Goal: Task Accomplishment & Management: Manage account settings

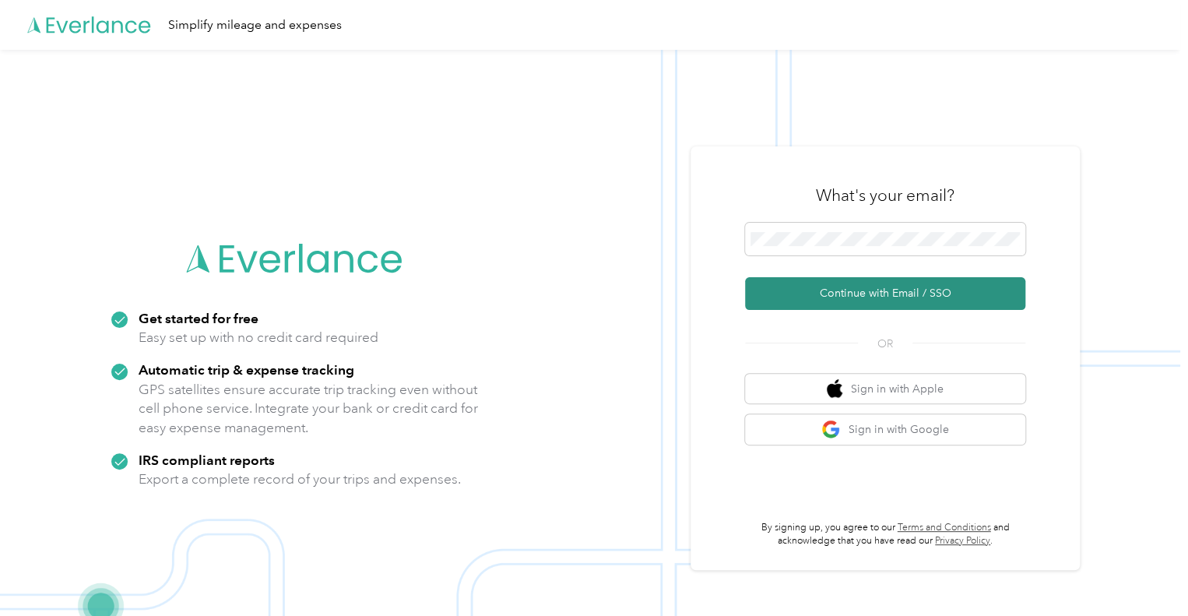
click at [1020, 301] on button "Continue with Email / SSO" at bounding box center [885, 293] width 280 height 33
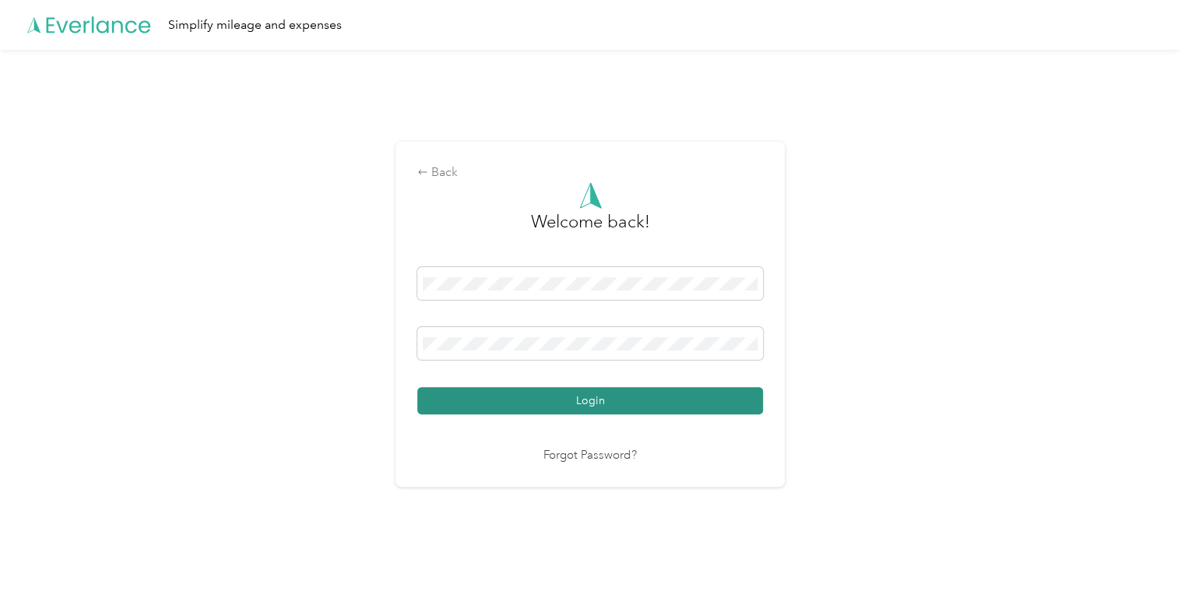
click at [618, 404] on button "Login" at bounding box center [590, 400] width 346 height 27
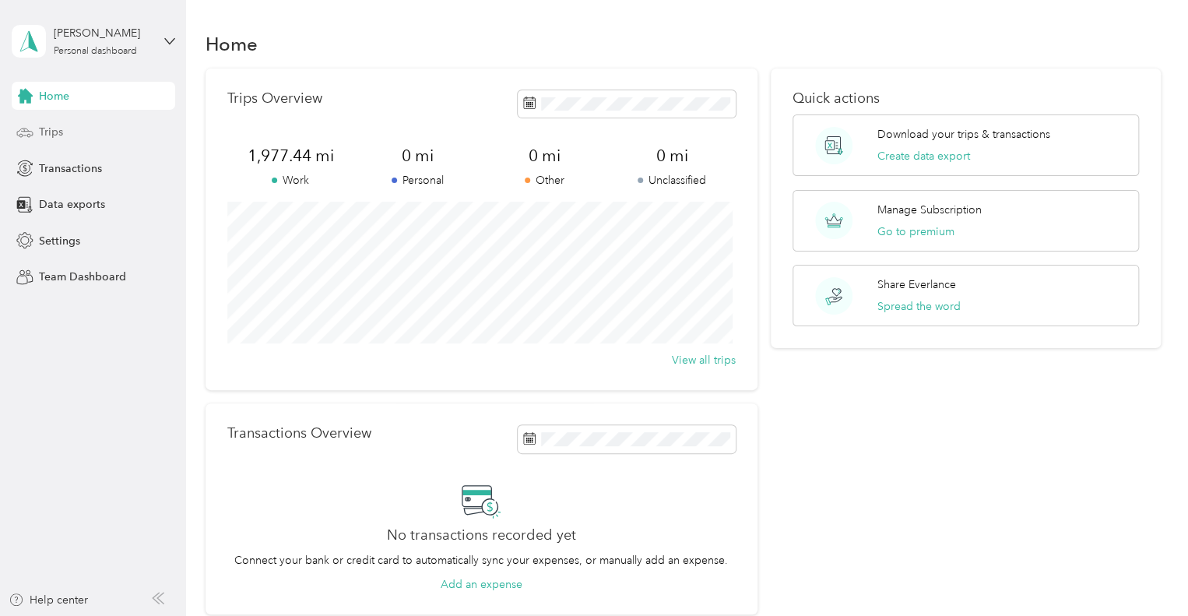
click at [52, 133] on span "Trips" at bounding box center [51, 132] width 24 height 16
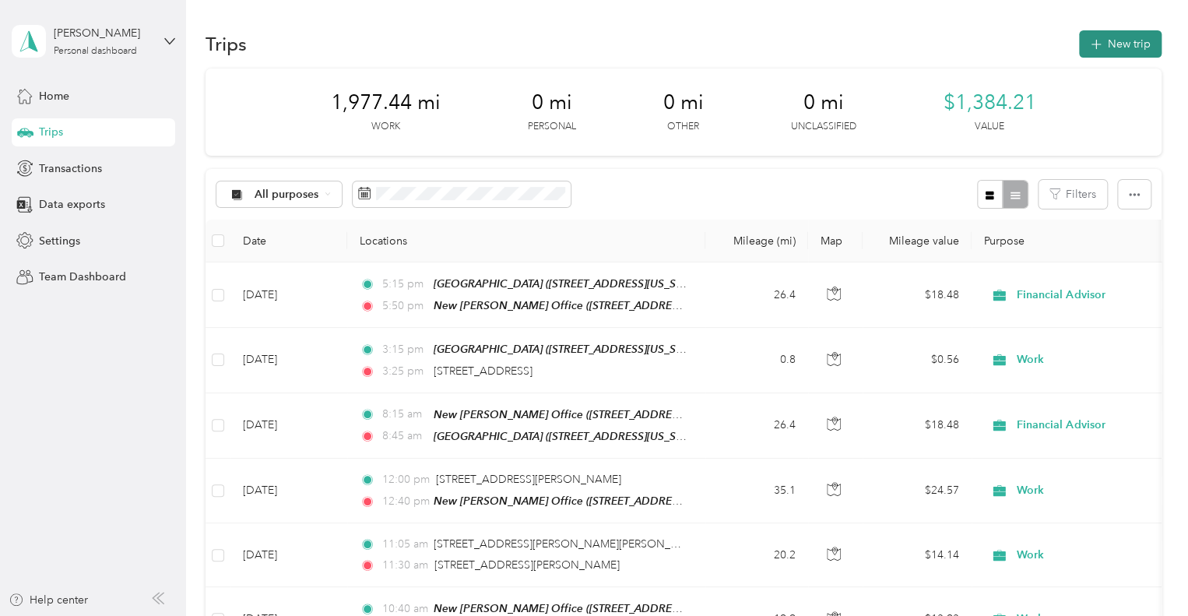
click at [1109, 49] on button "New trip" at bounding box center [1120, 43] width 83 height 27
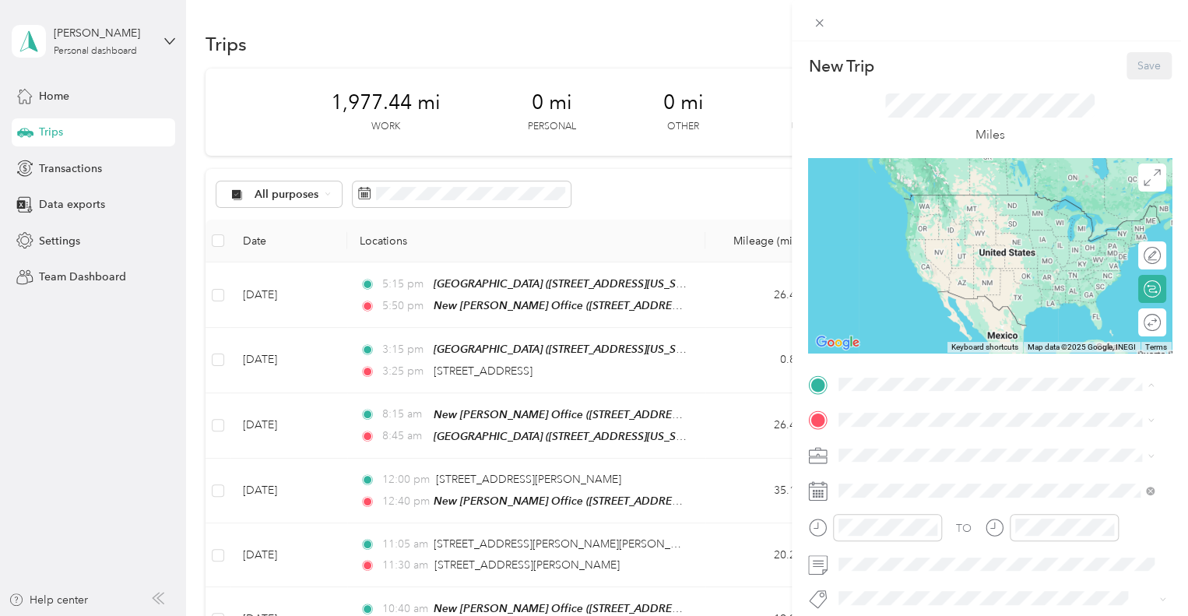
click at [917, 216] on span "[STREET_ADDRESS][PERSON_NAME]" at bounding box center [960, 217] width 185 height 13
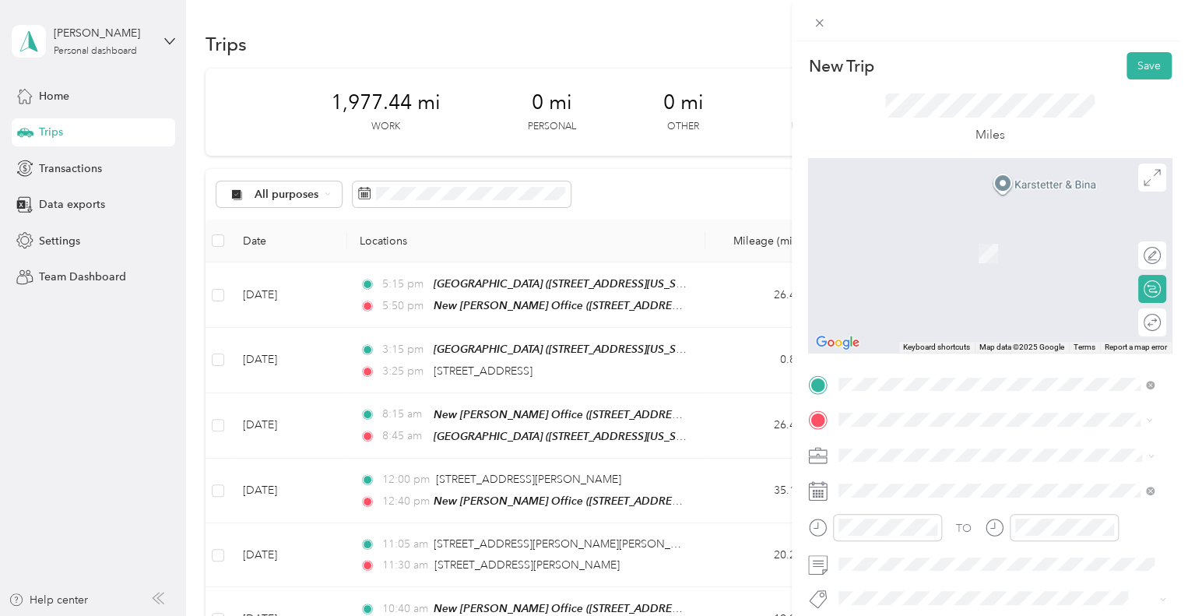
click at [894, 483] on span "[STREET_ADDRESS][US_STATE]" at bounding box center [946, 476] width 156 height 14
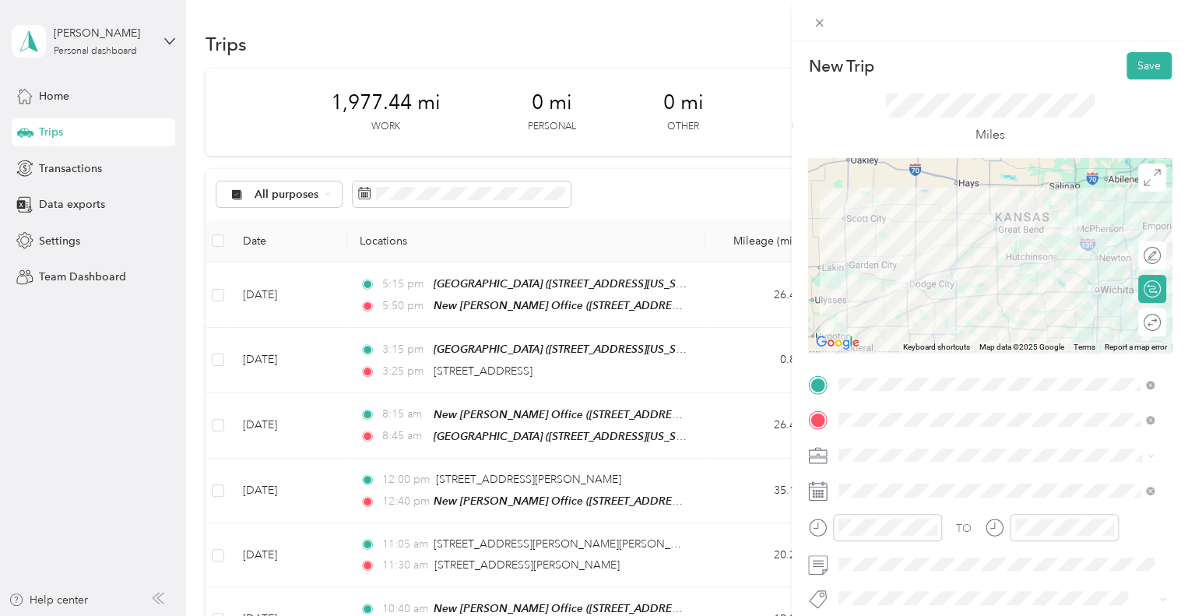
click at [890, 298] on li "Financial Advisor" at bounding box center [996, 290] width 326 height 27
click at [978, 296] on div at bounding box center [990, 255] width 364 height 195
click at [967, 256] on div at bounding box center [990, 255] width 364 height 195
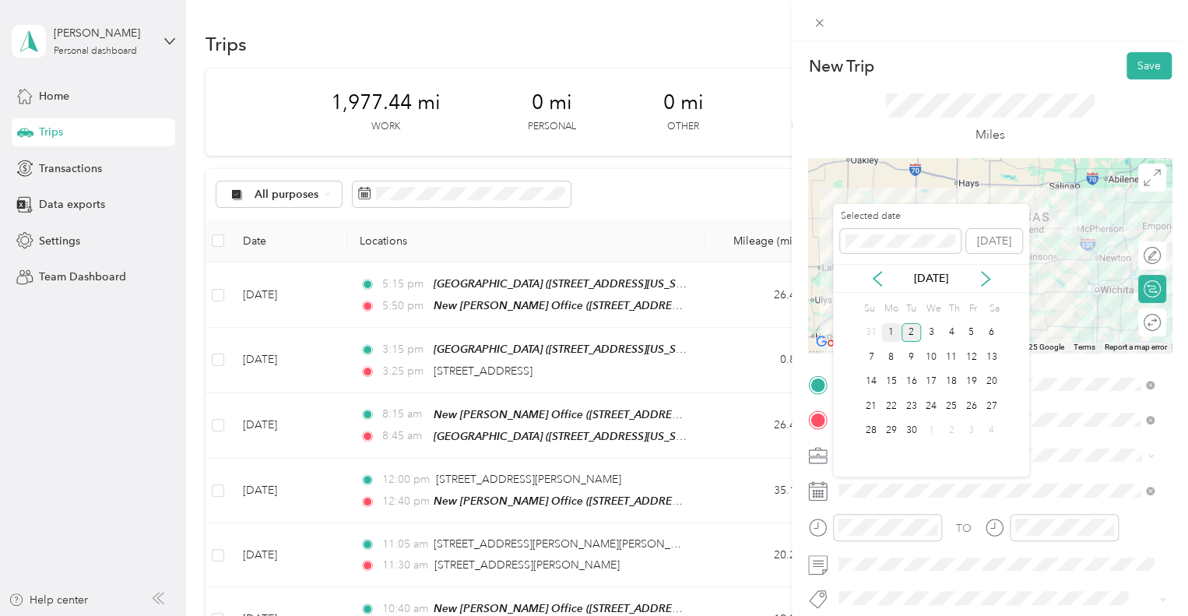
click at [894, 333] on div "1" at bounding box center [891, 332] width 20 height 19
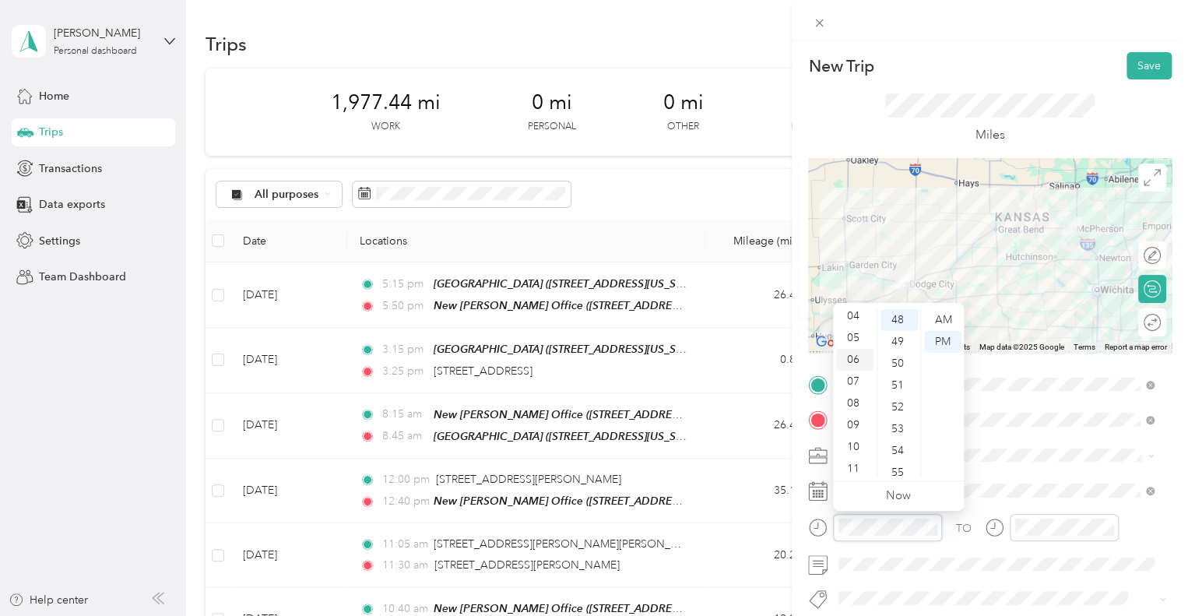
scroll to position [93, 0]
click at [852, 404] on div "08" at bounding box center [854, 401] width 37 height 22
click at [896, 473] on div "30" at bounding box center [899, 473] width 37 height 22
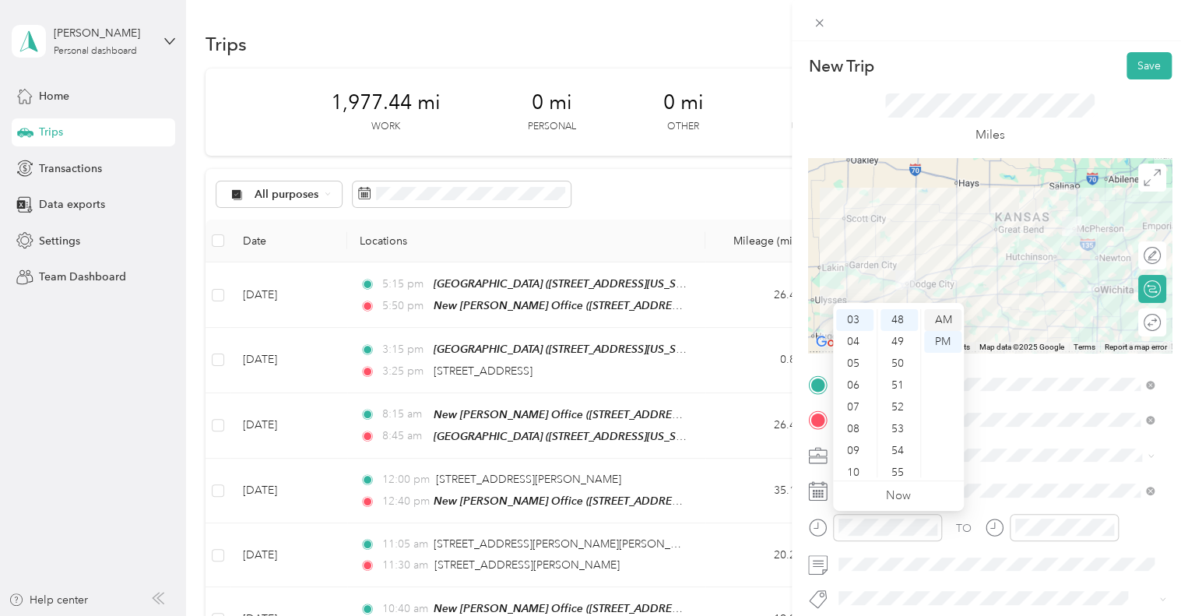
click at [941, 321] on div "AM" at bounding box center [942, 320] width 37 height 22
click at [851, 427] on div "08" at bounding box center [854, 429] width 37 height 22
click at [899, 390] on div "30" at bounding box center [899, 395] width 37 height 22
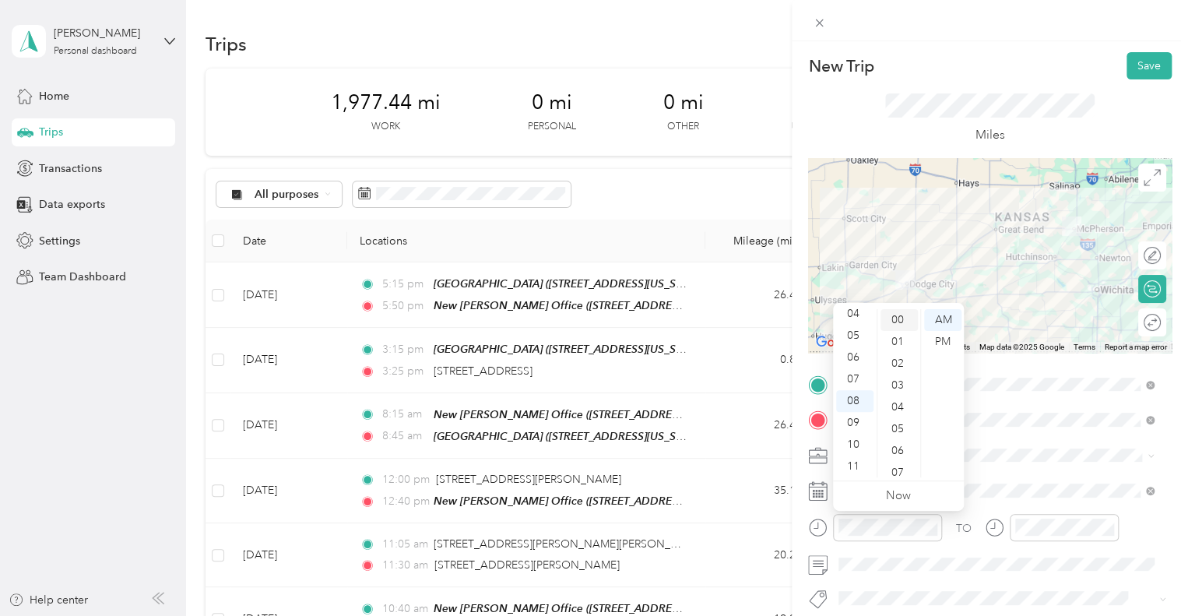
click at [895, 320] on div "00" at bounding box center [899, 320] width 37 height 22
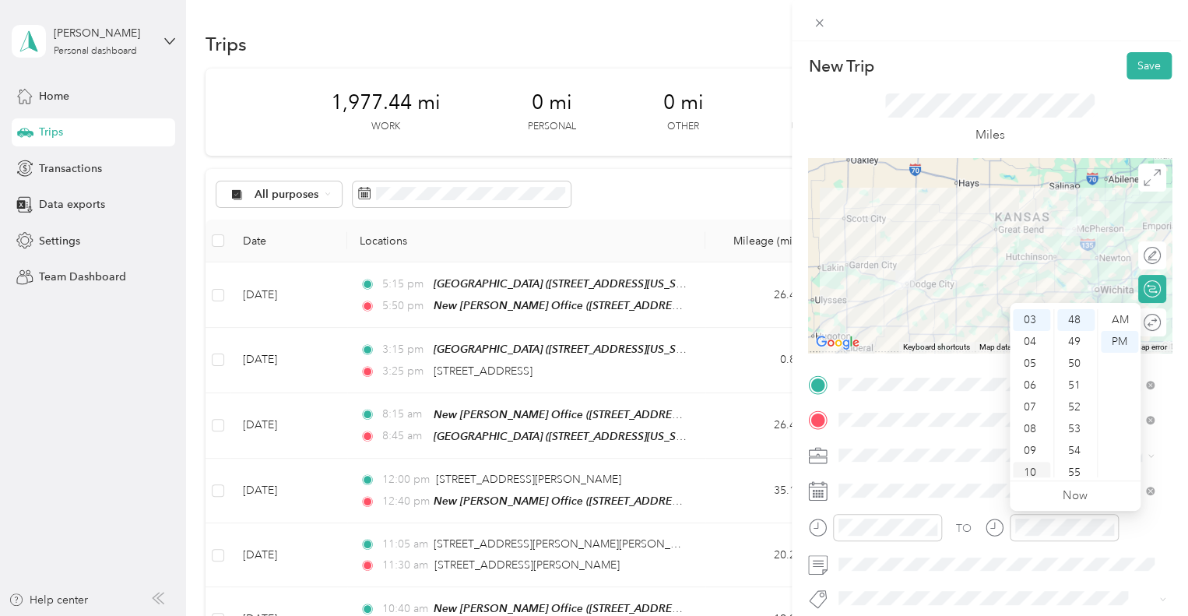
click at [1025, 470] on div "10" at bounding box center [1031, 473] width 37 height 22
click at [1071, 473] on div "30" at bounding box center [1075, 473] width 37 height 22
click at [1118, 320] on div "AM" at bounding box center [1119, 320] width 37 height 22
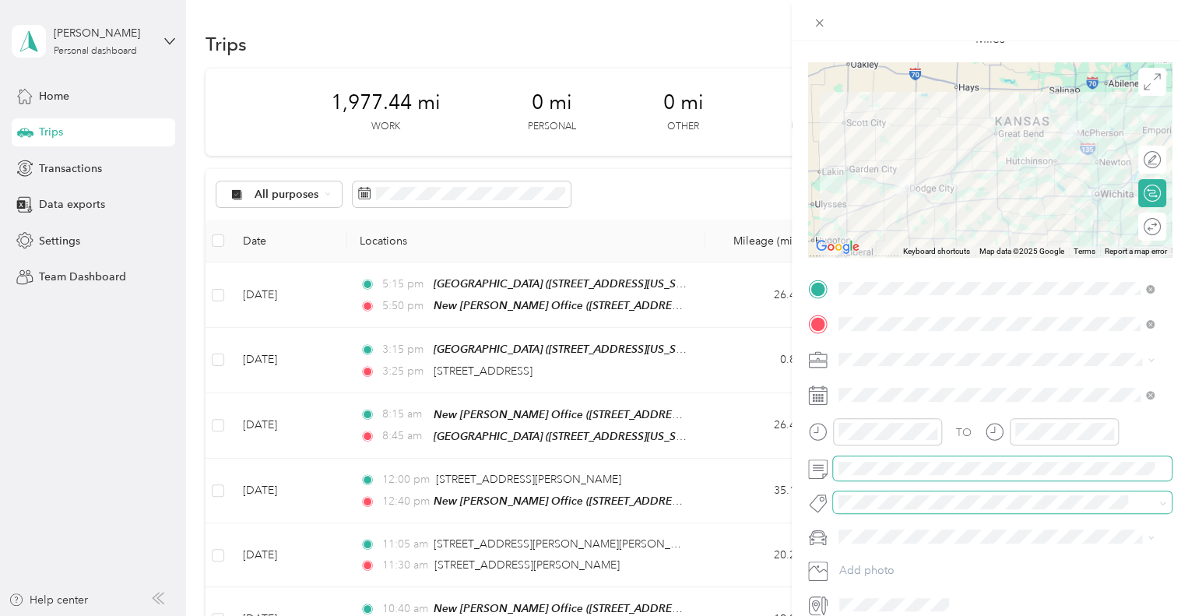
scroll to position [165, 0]
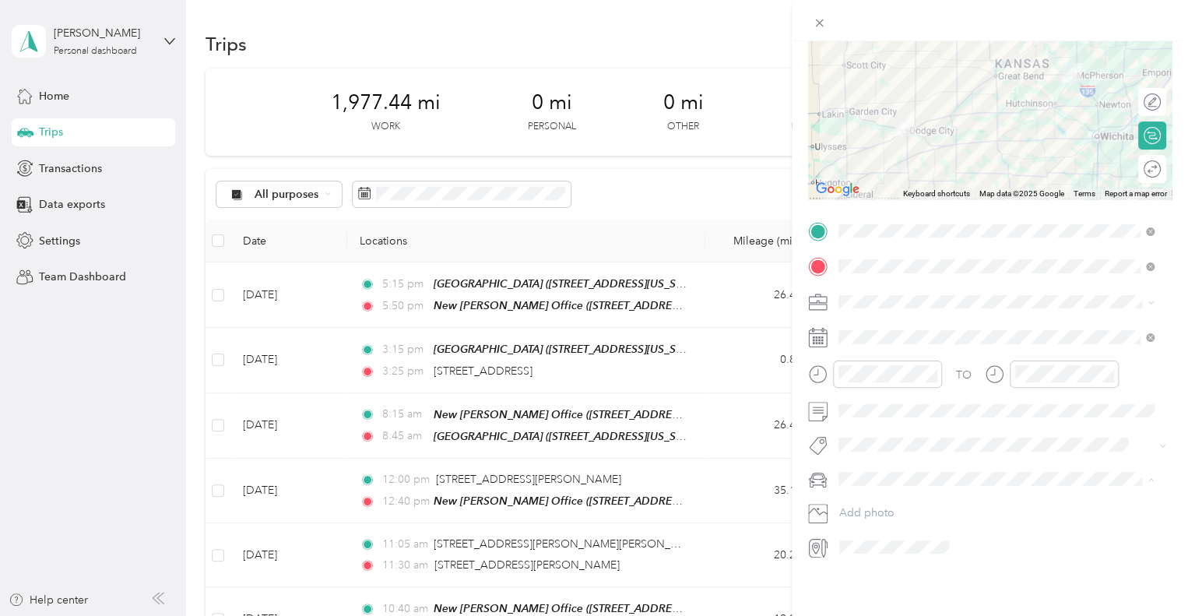
click at [890, 491] on div "FJ" at bounding box center [996, 495] width 304 height 16
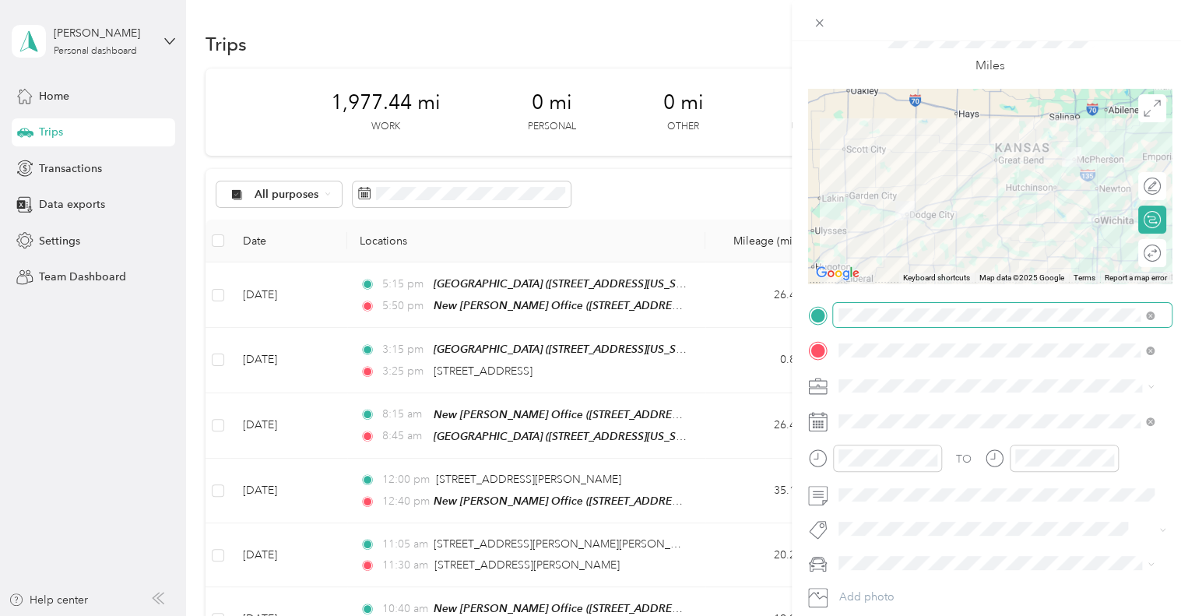
scroll to position [0, 0]
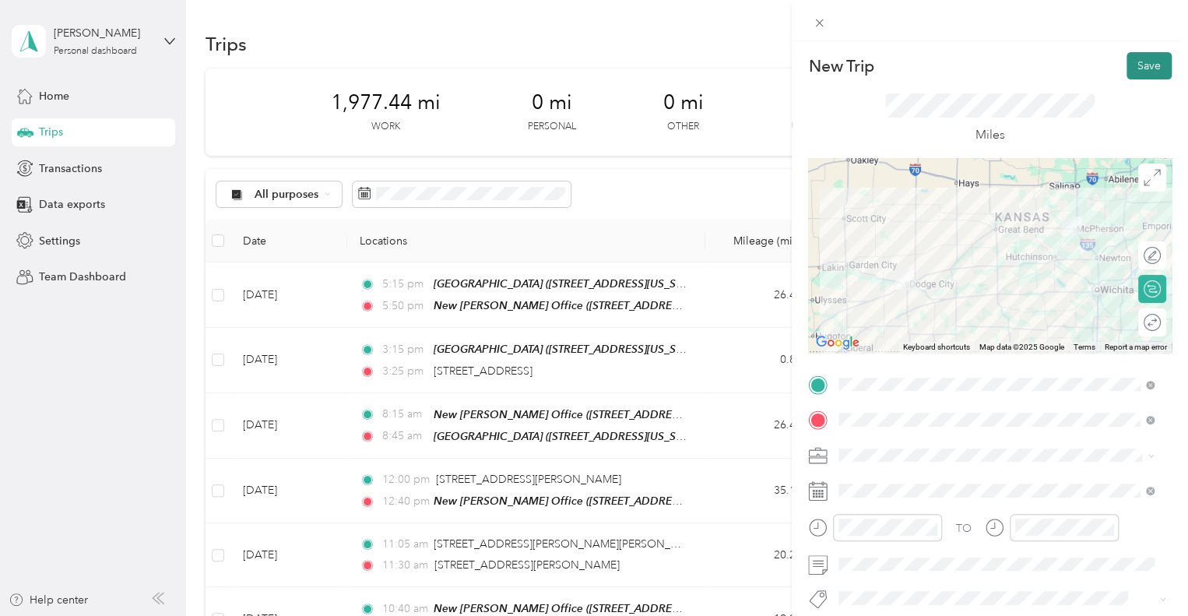
click at [1141, 65] on button "Save" at bounding box center [1149, 65] width 45 height 27
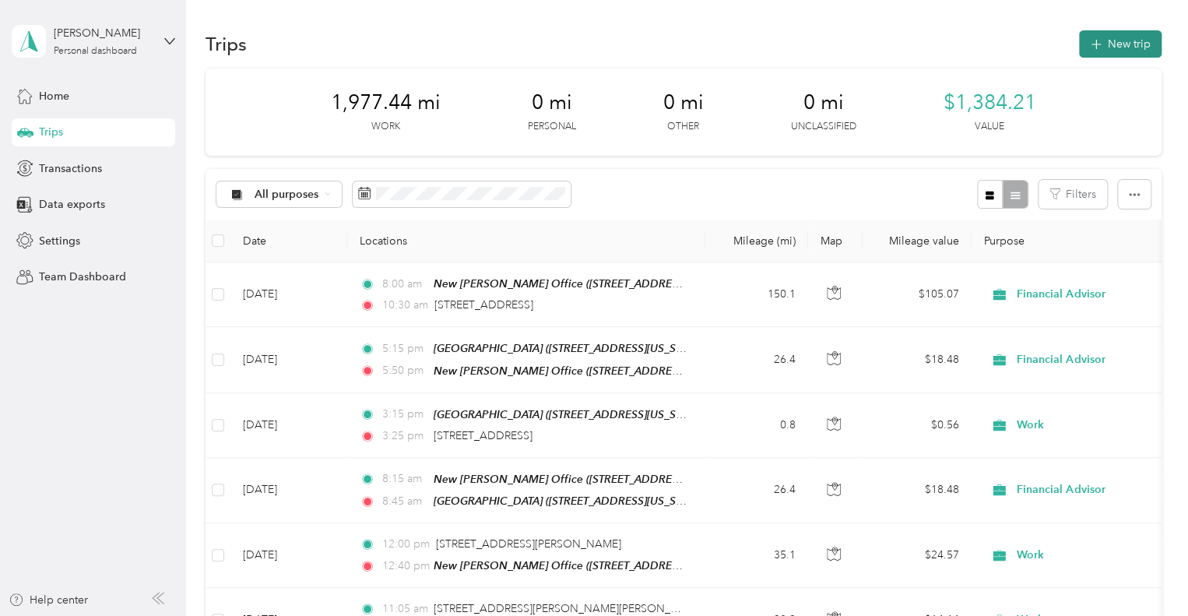
click at [1120, 44] on button "New trip" at bounding box center [1120, 43] width 83 height 27
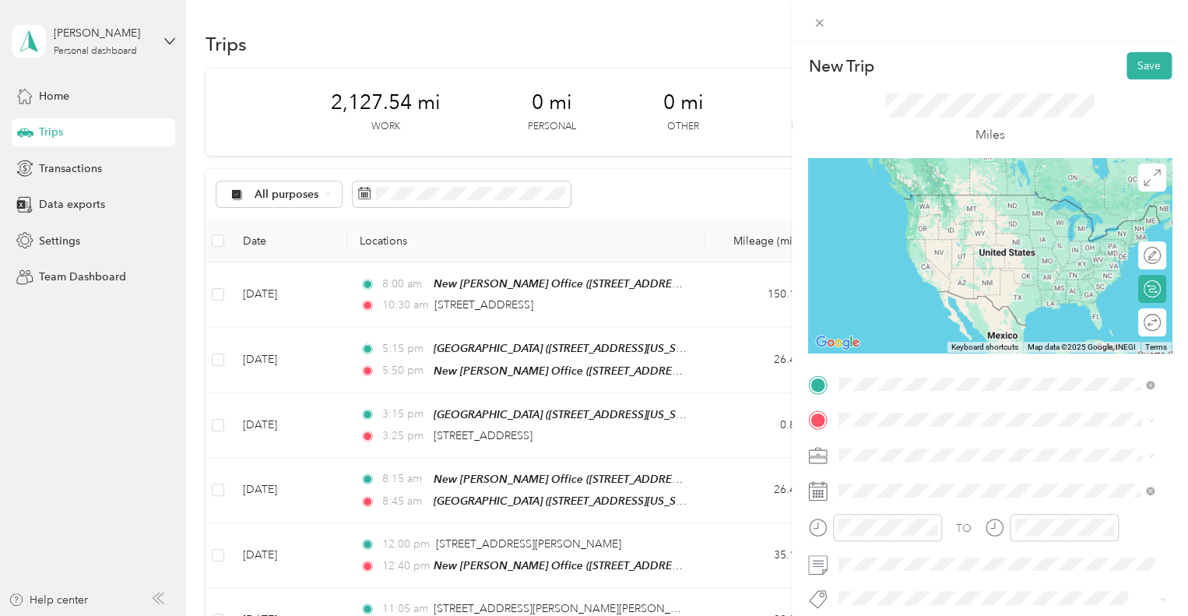
click at [941, 448] on span "[STREET_ADDRESS][US_STATE]" at bounding box center [946, 441] width 156 height 14
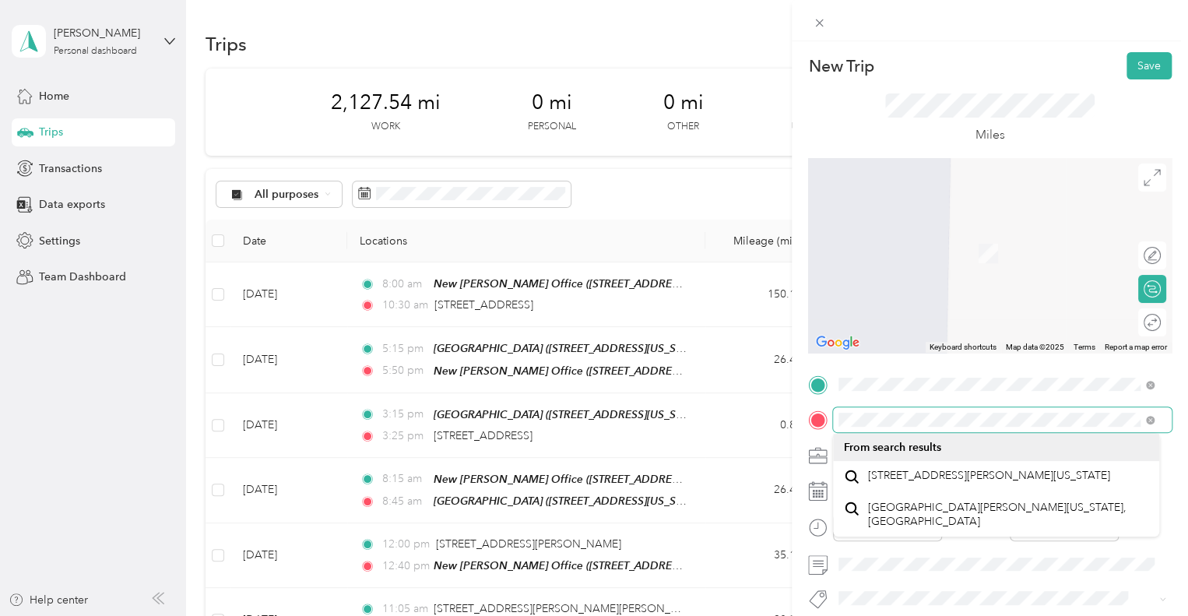
click at [825, 423] on div at bounding box center [990, 419] width 364 height 25
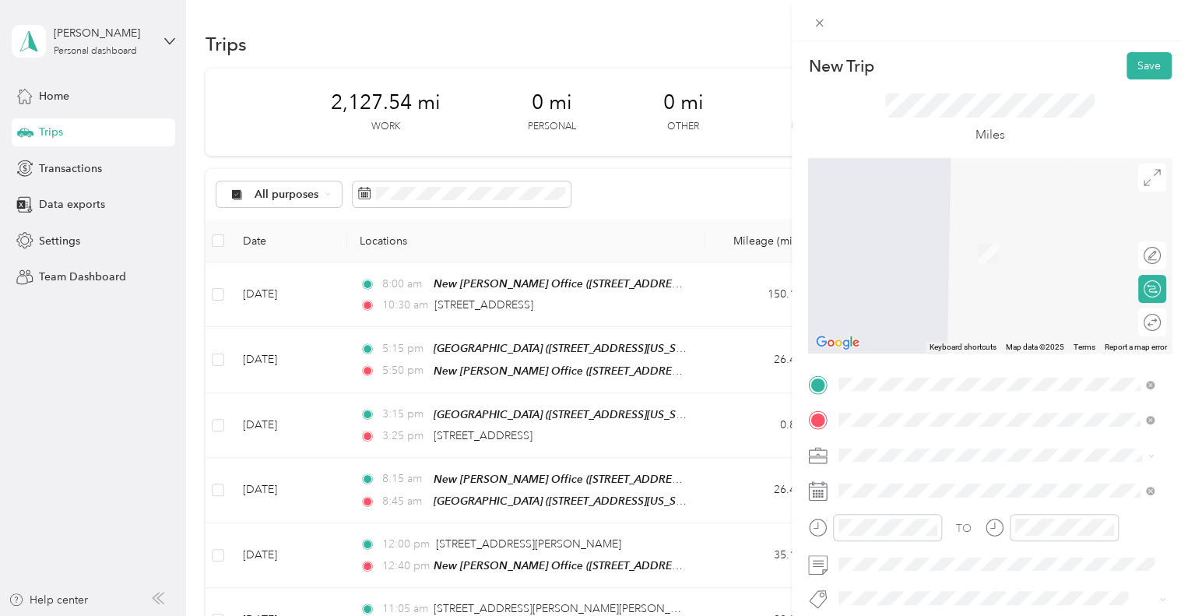
click at [934, 483] on span "[STREET_ADDRESS][US_STATE]" at bounding box center [946, 476] width 156 height 14
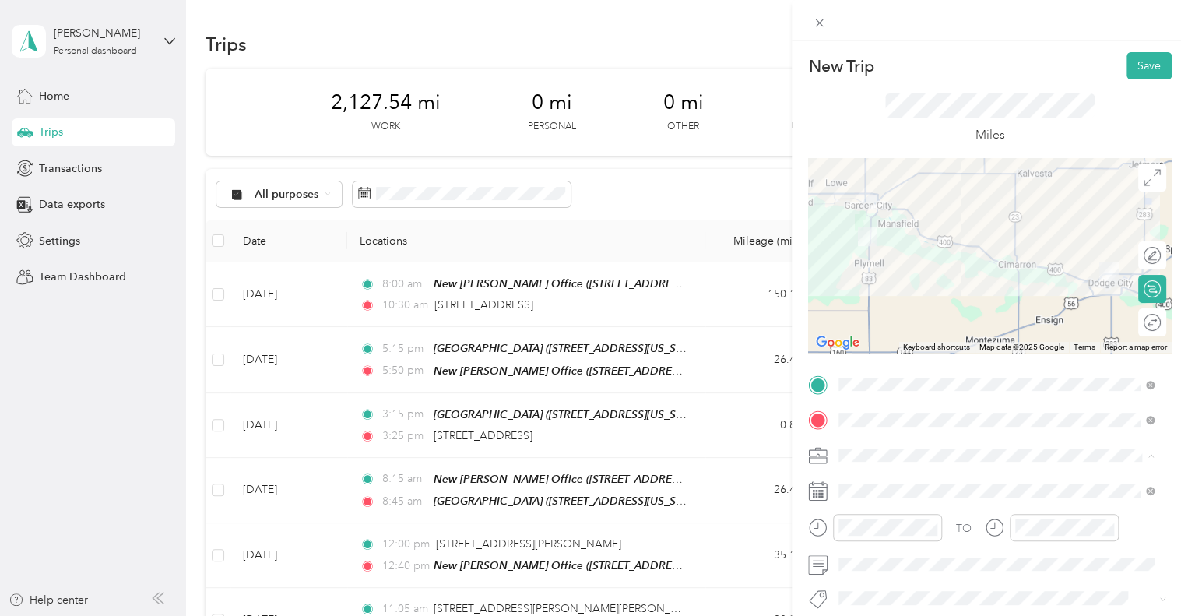
click at [904, 289] on span "Financial Advisor" at bounding box center [885, 291] width 83 height 13
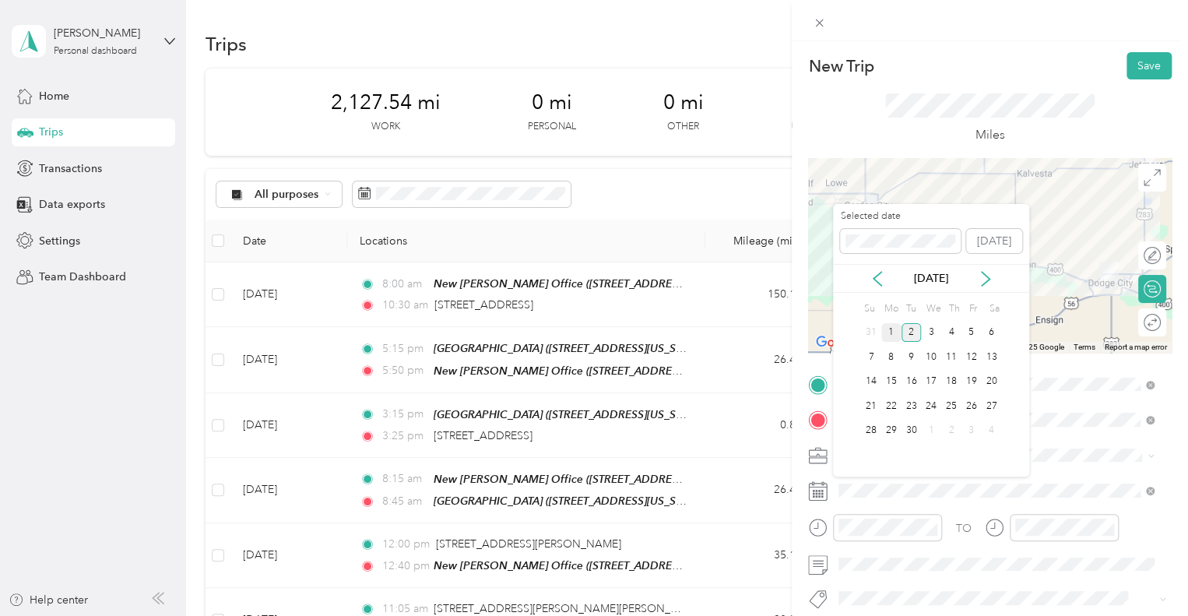
click at [895, 332] on div "1" at bounding box center [891, 332] width 20 height 19
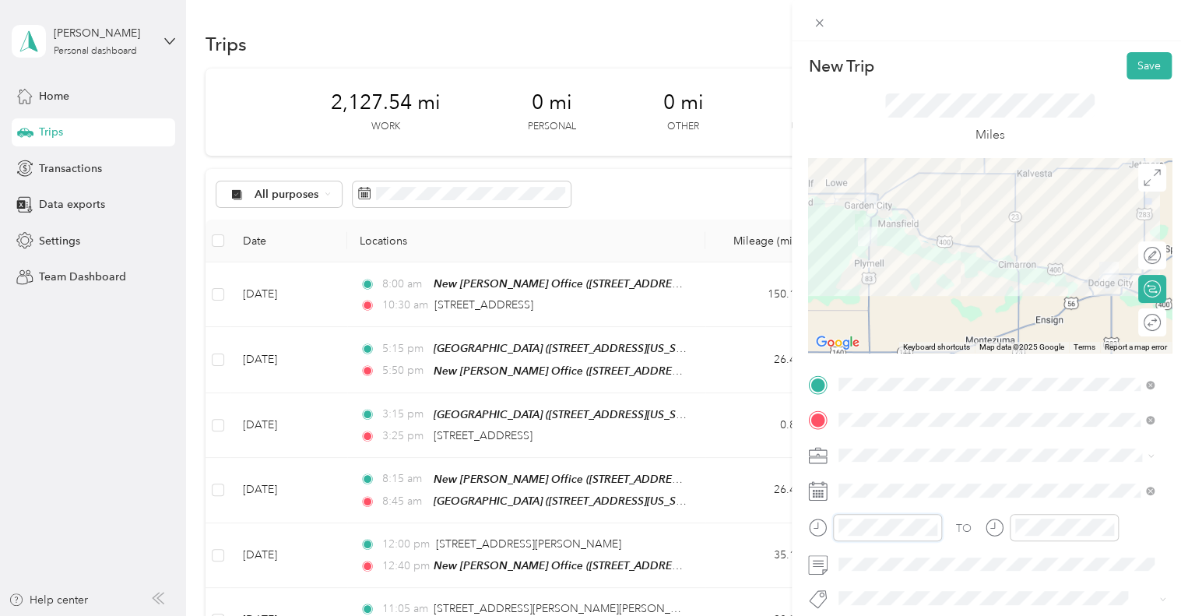
click at [825, 529] on div at bounding box center [875, 527] width 134 height 27
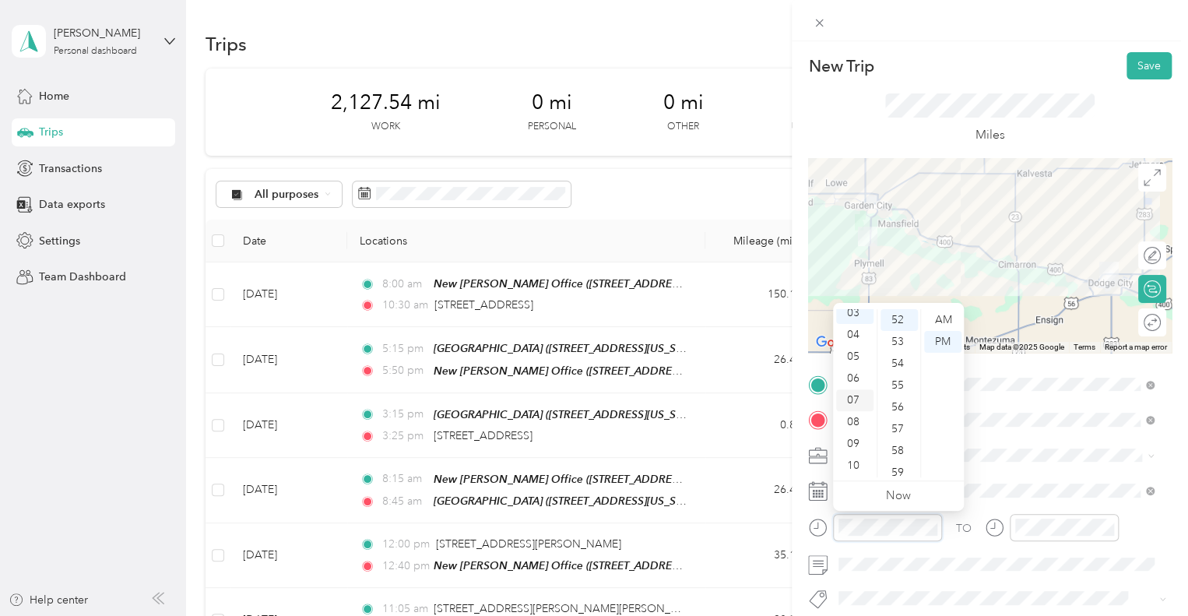
scroll to position [93, 0]
click at [848, 464] on div "11" at bounding box center [854, 467] width 37 height 22
click at [901, 389] on div "30" at bounding box center [899, 386] width 37 height 22
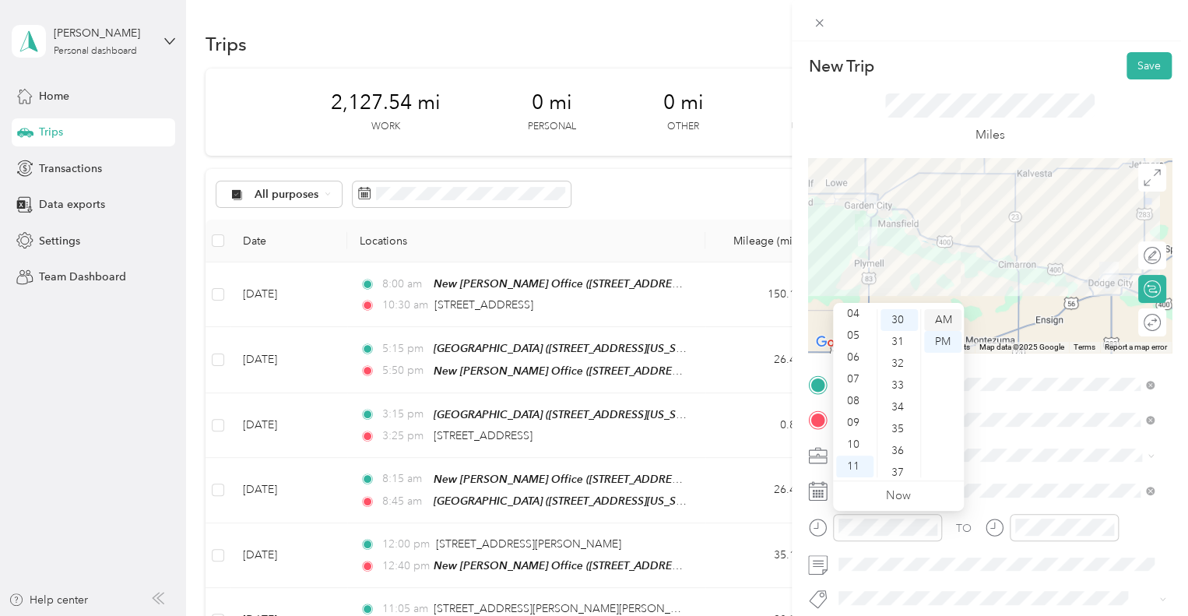
click at [938, 319] on div "AM" at bounding box center [942, 320] width 37 height 22
click at [853, 466] on div "11" at bounding box center [854, 467] width 37 height 22
click at [899, 385] on div "30" at bounding box center [899, 386] width 37 height 22
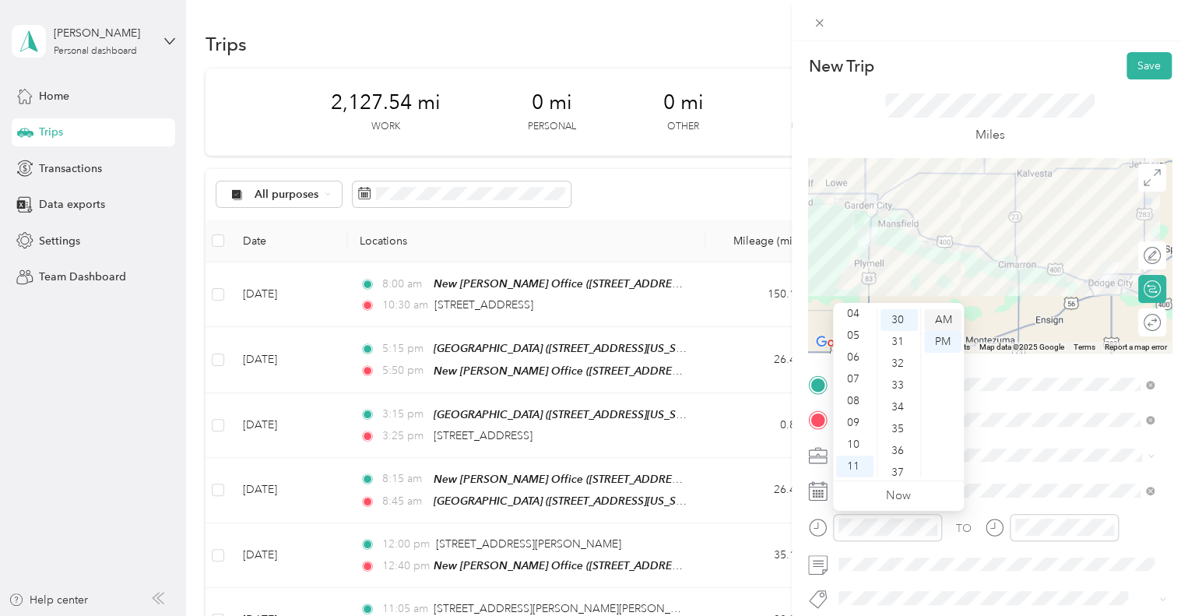
click at [945, 316] on div "AM" at bounding box center [942, 320] width 37 height 22
click at [1043, 535] on div at bounding box center [1064, 527] width 109 height 27
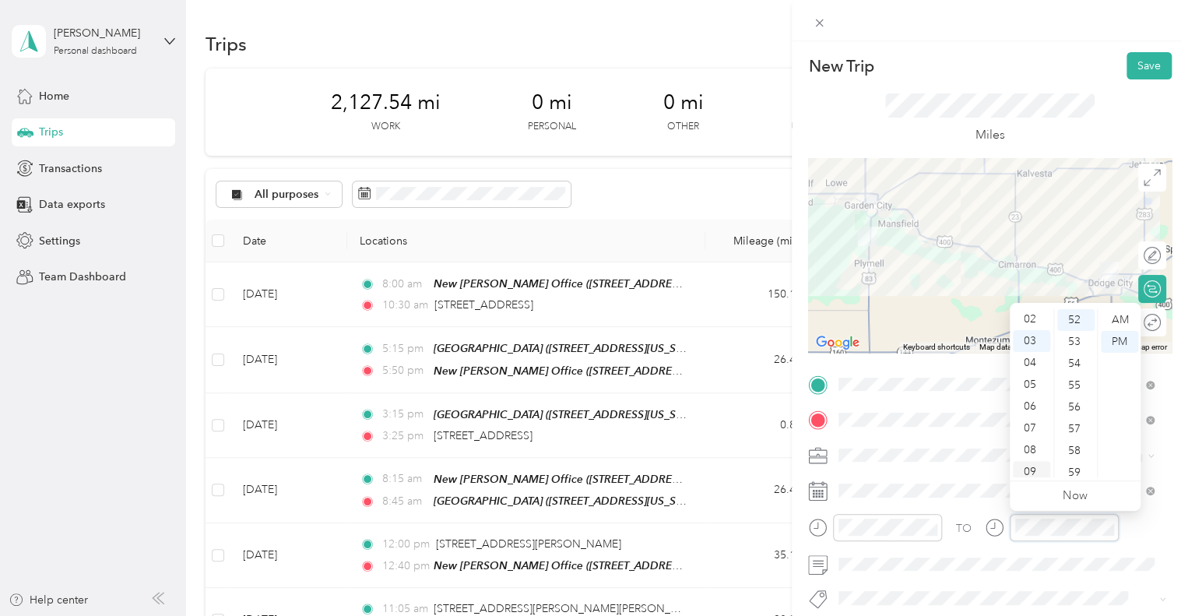
scroll to position [0, 0]
click at [1027, 320] on div "12" at bounding box center [1031, 320] width 37 height 22
click at [1026, 318] on div "12" at bounding box center [1031, 320] width 37 height 22
click at [1075, 465] on div "30" at bounding box center [1075, 463] width 37 height 22
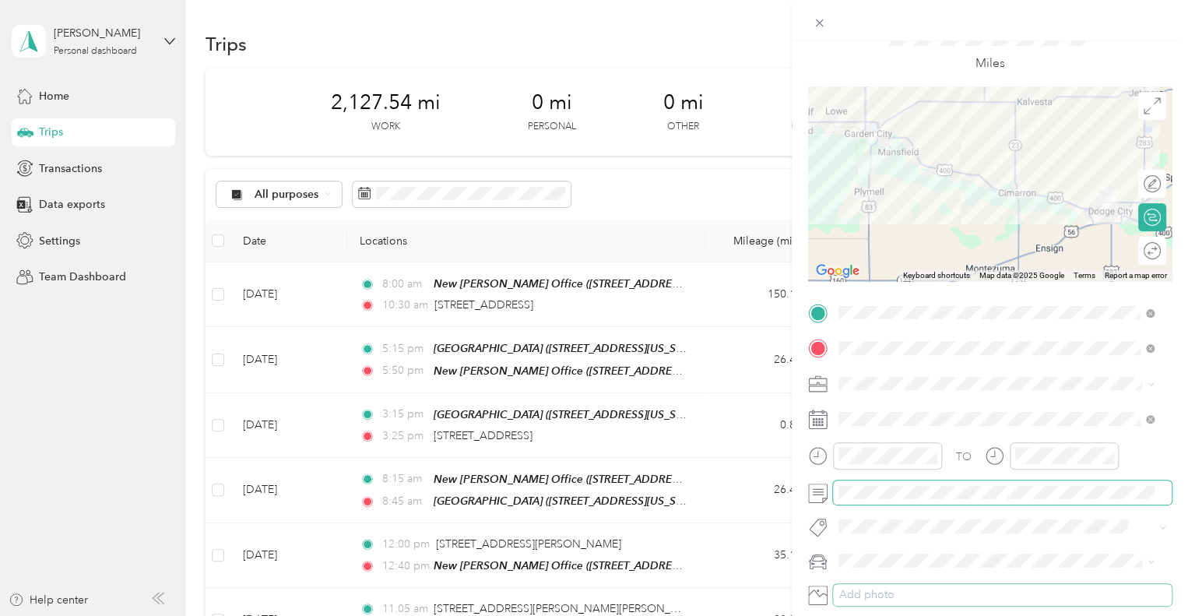
scroll to position [156, 0]
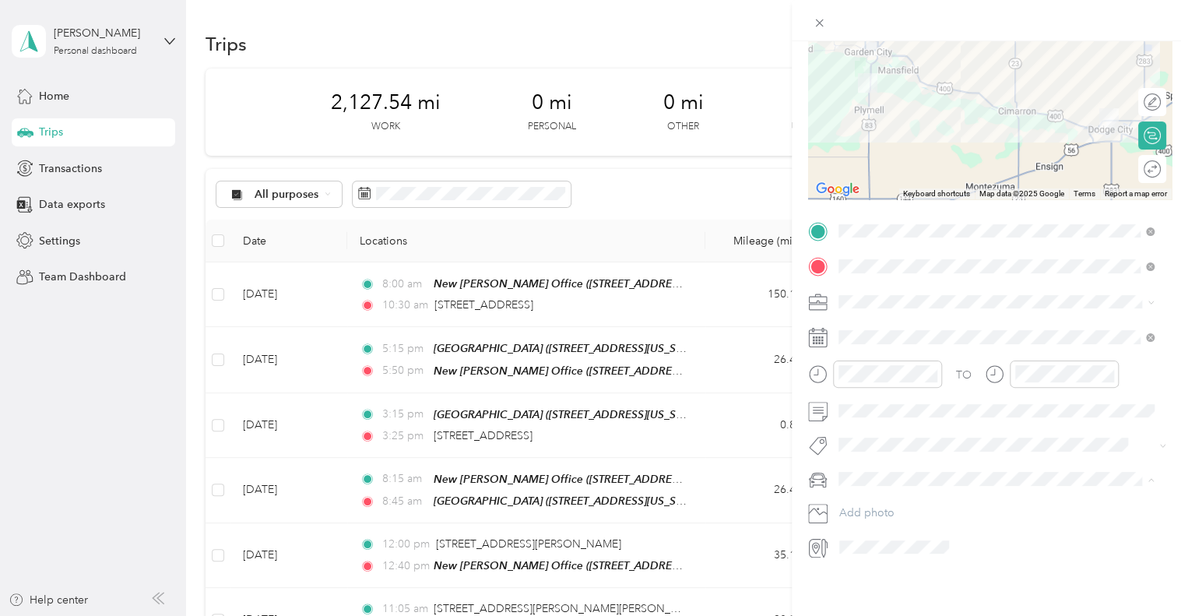
click at [857, 501] on div "FJ" at bounding box center [996, 504] width 304 height 16
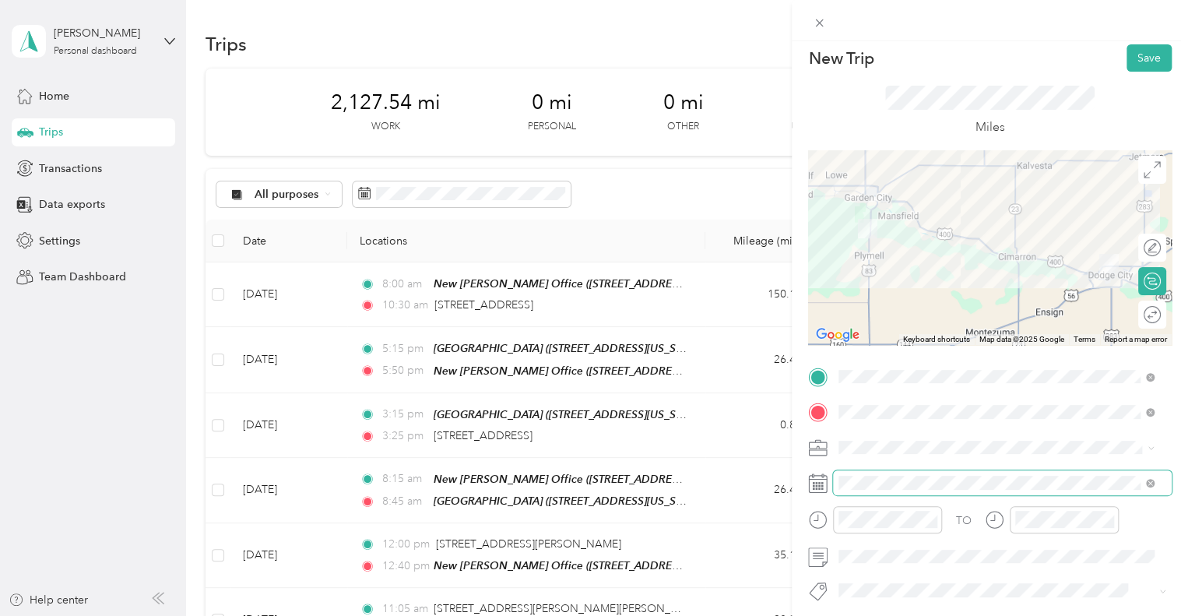
scroll to position [0, 0]
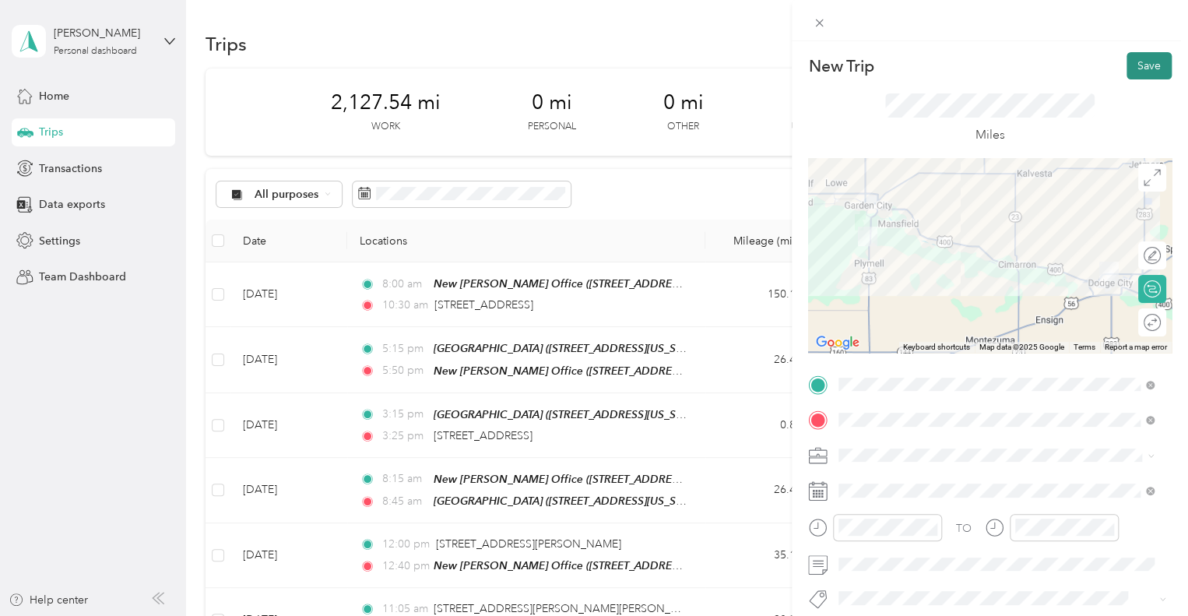
click at [1138, 58] on button "Save" at bounding box center [1149, 65] width 45 height 27
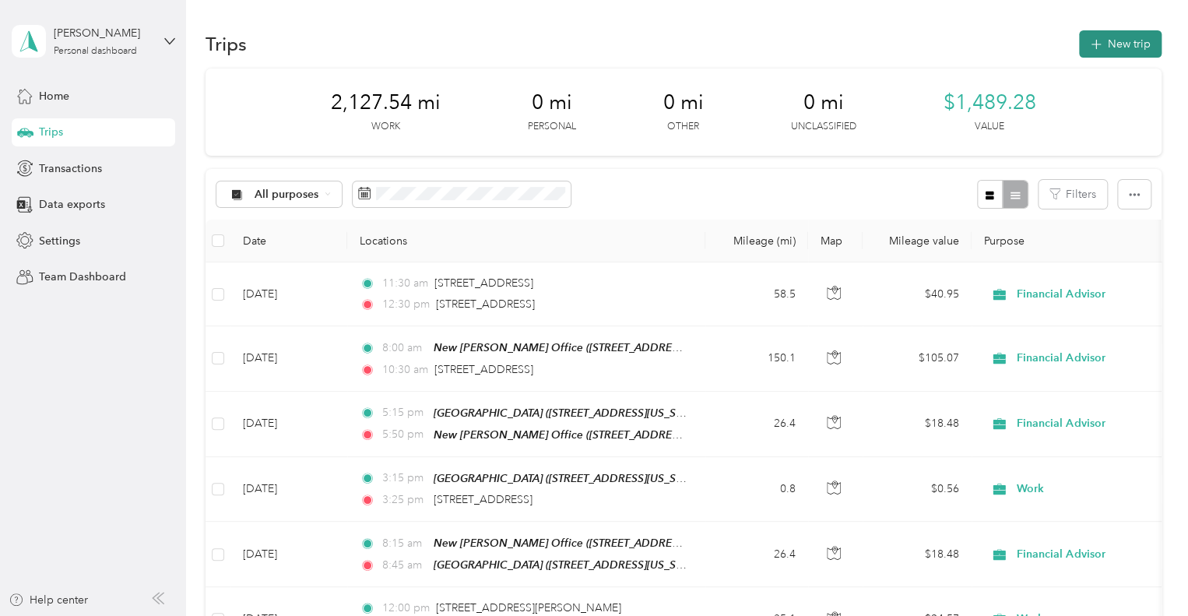
click at [1123, 48] on button "New trip" at bounding box center [1120, 43] width 83 height 27
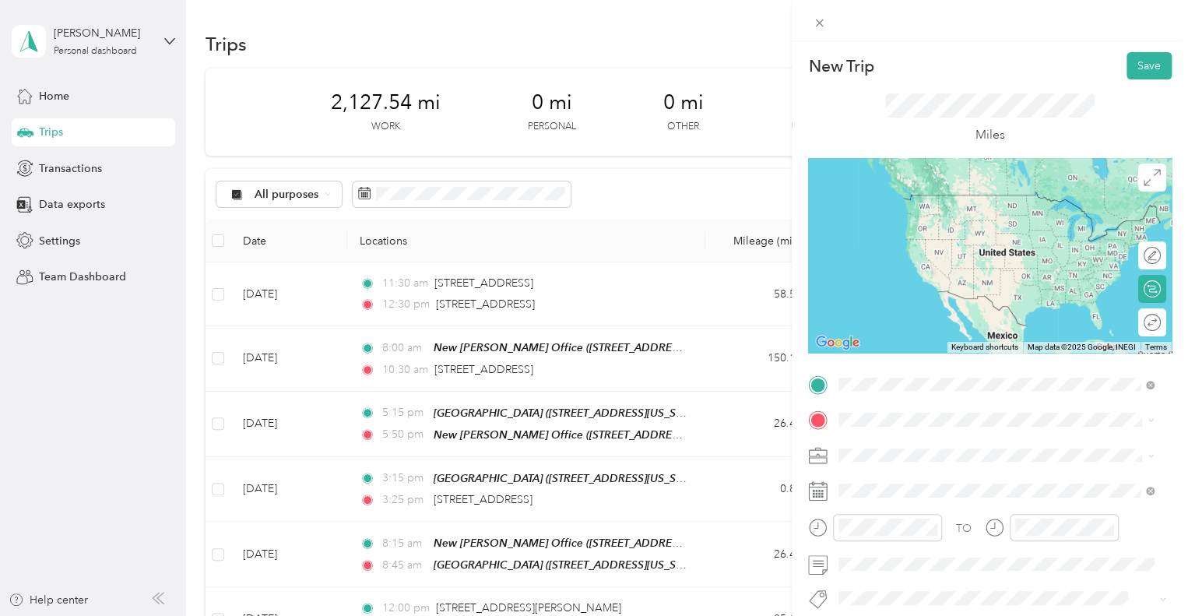
click at [919, 445] on span "[STREET_ADDRESS][US_STATE]" at bounding box center [946, 441] width 156 height 14
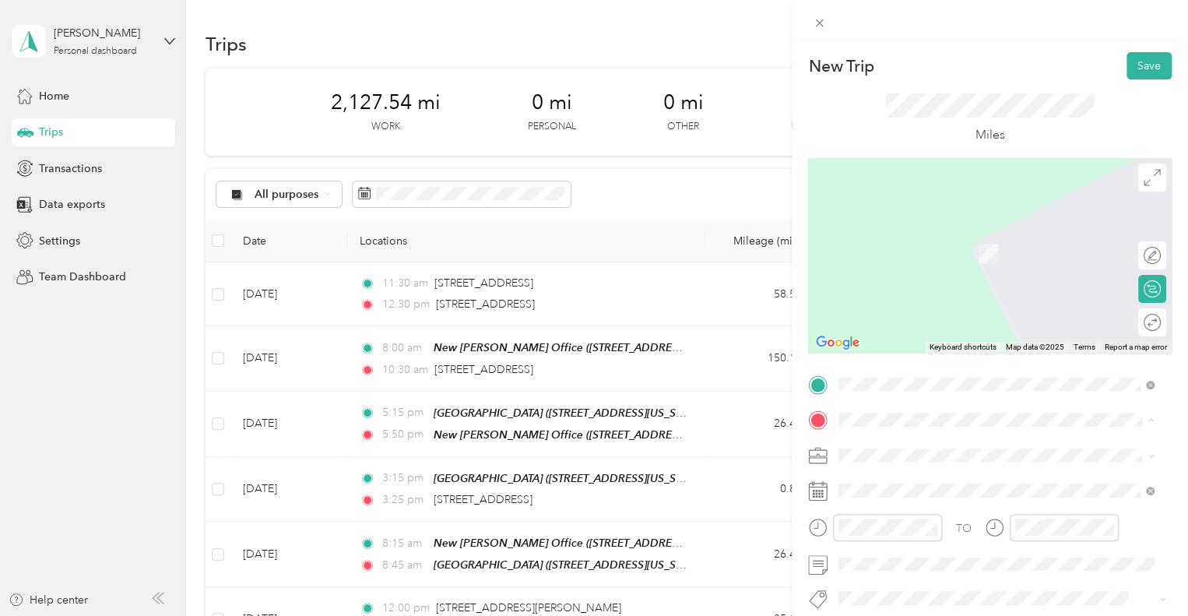
click at [950, 255] on span "[STREET_ADDRESS][PERSON_NAME]" at bounding box center [960, 253] width 185 height 13
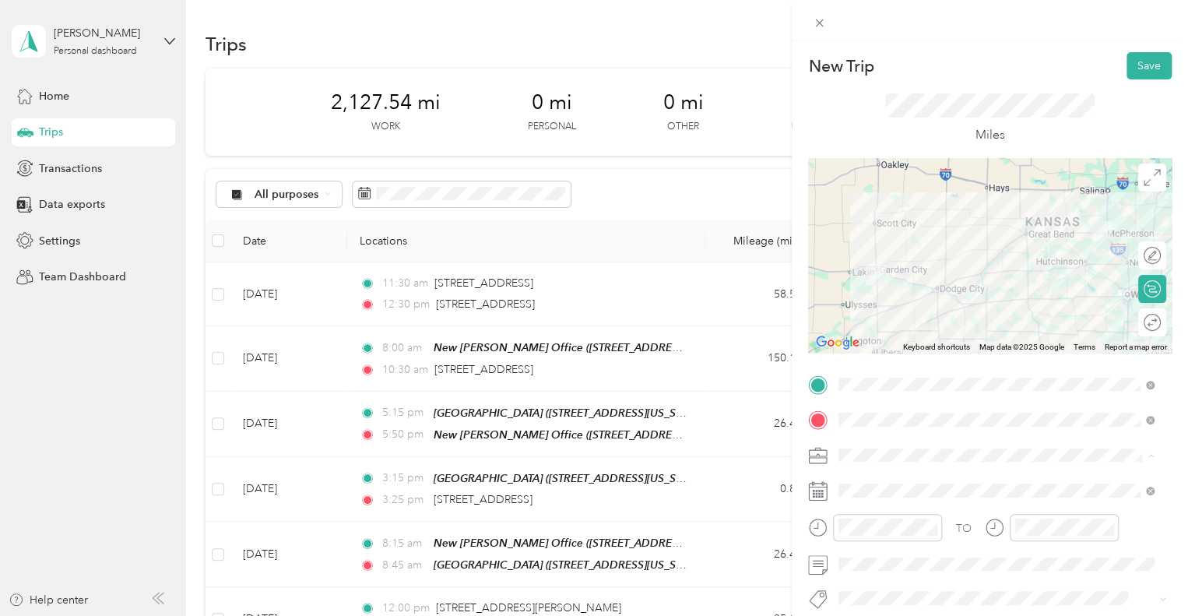
click at [885, 290] on span "Financial Advisor" at bounding box center [885, 291] width 83 height 13
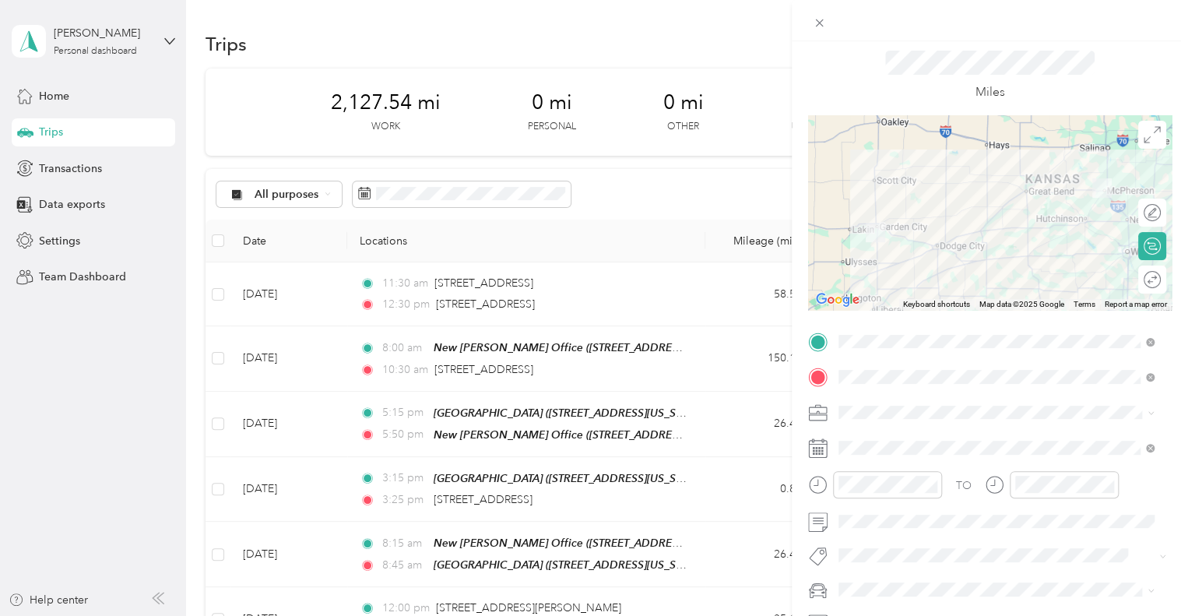
scroll to position [78, 0]
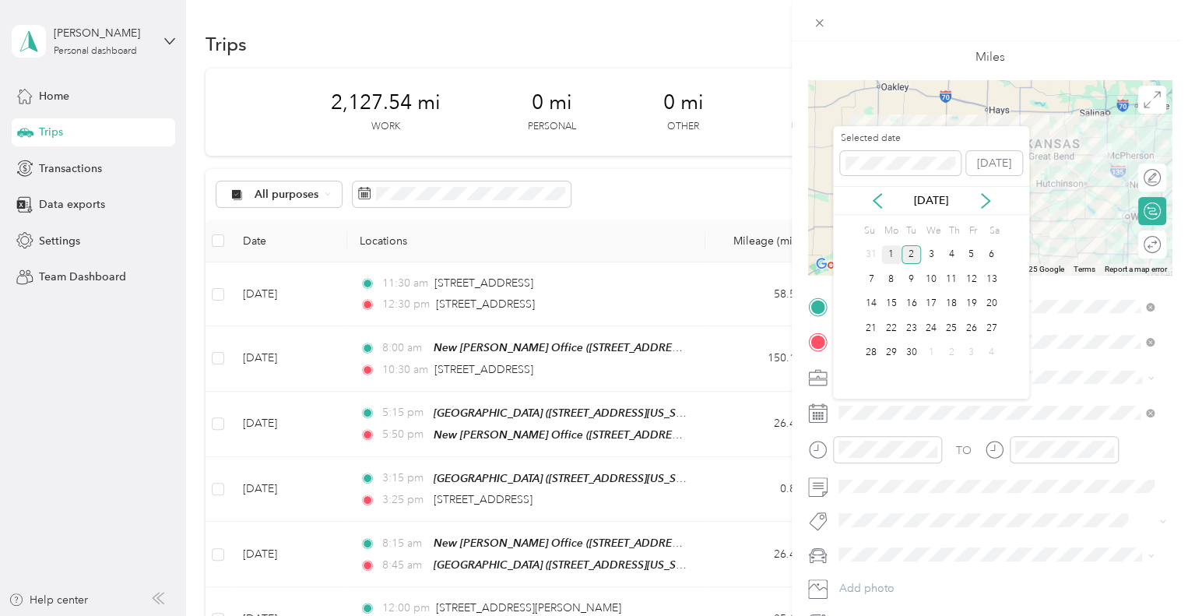
click at [891, 255] on div "1" at bounding box center [891, 254] width 20 height 19
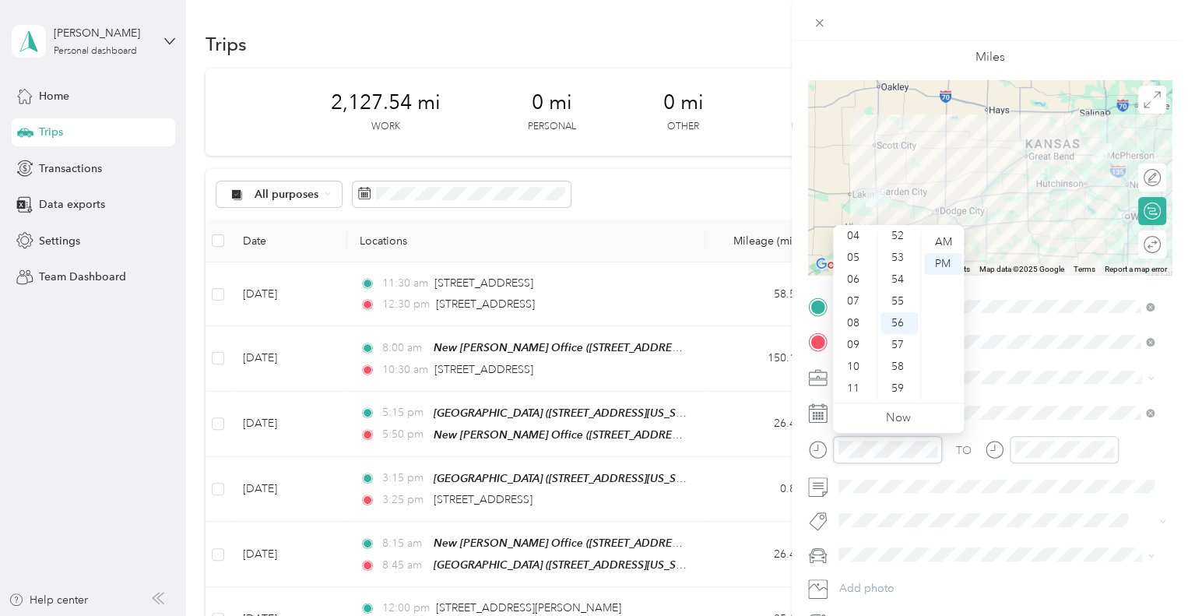
scroll to position [1062, 0]
click at [858, 257] on div "05" at bounding box center [854, 258] width 37 height 22
click at [901, 240] on div "45" at bounding box center [899, 239] width 37 height 22
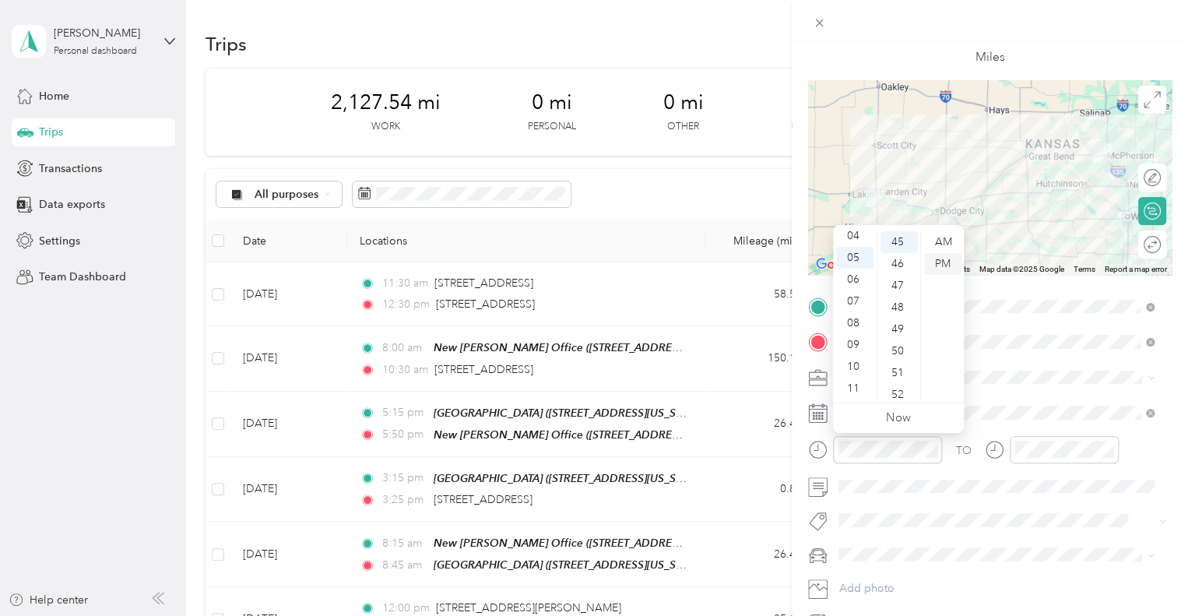
click at [939, 266] on div "PM" at bounding box center [942, 264] width 37 height 22
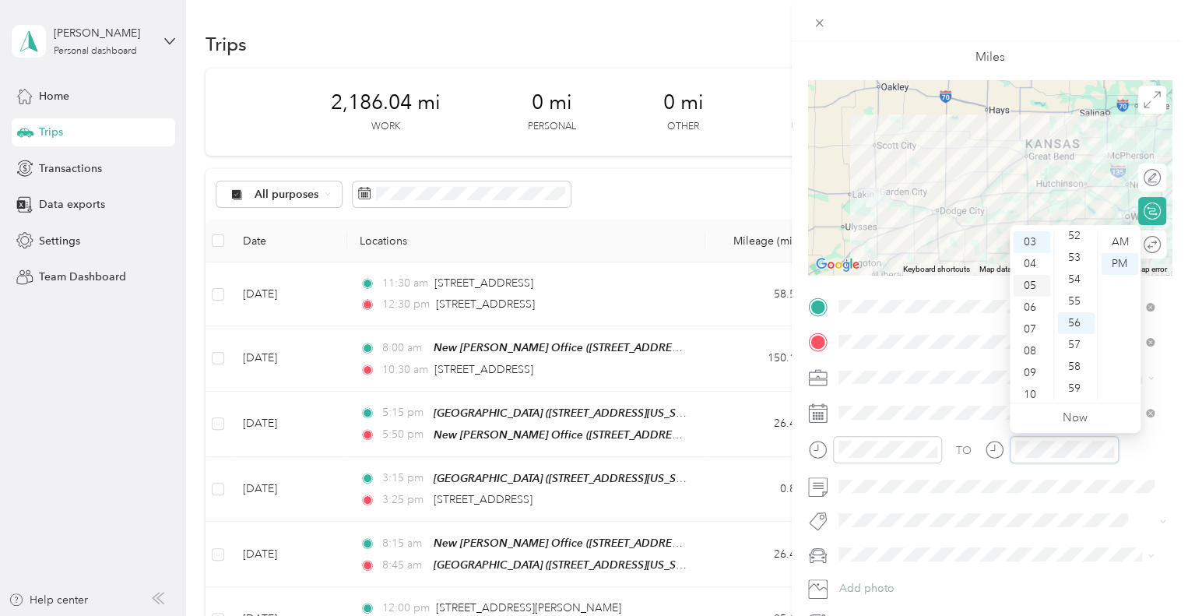
scroll to position [93, 0]
click at [1035, 343] on div "09" at bounding box center [1031, 345] width 37 height 22
click at [1074, 364] on div "15" at bounding box center [1075, 364] width 37 height 22
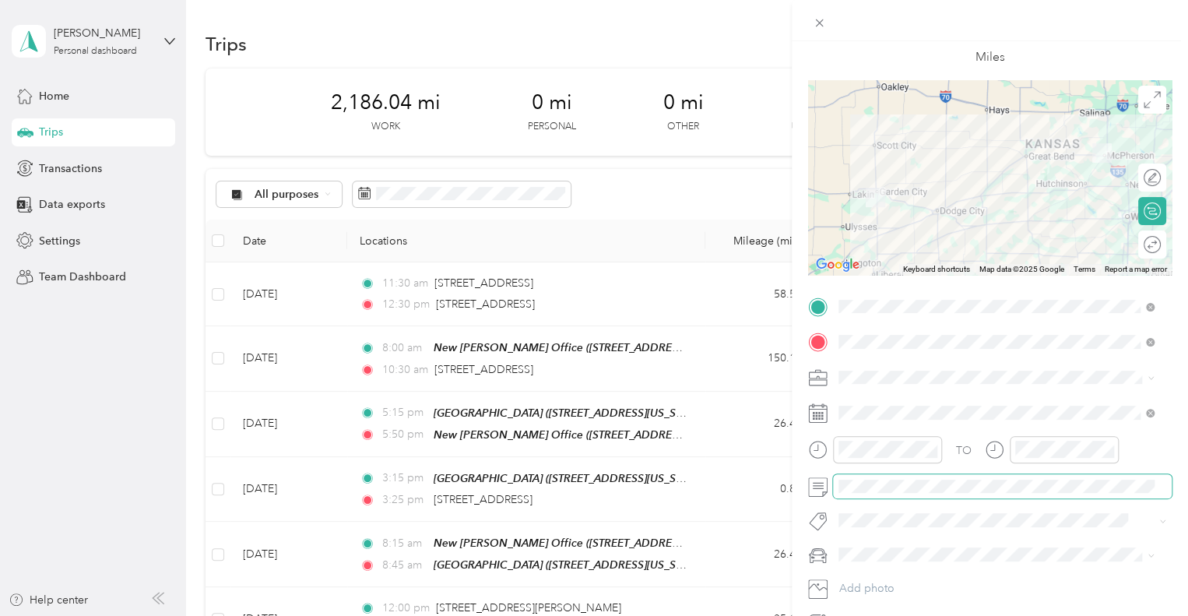
scroll to position [156, 0]
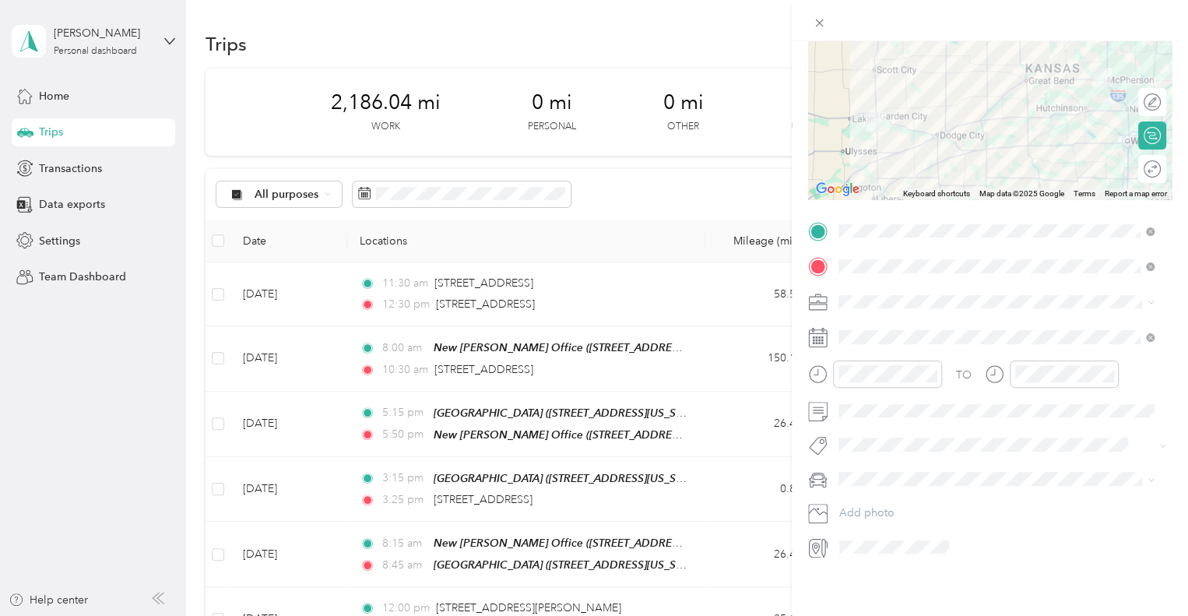
click at [866, 508] on li "FJ" at bounding box center [996, 504] width 326 height 27
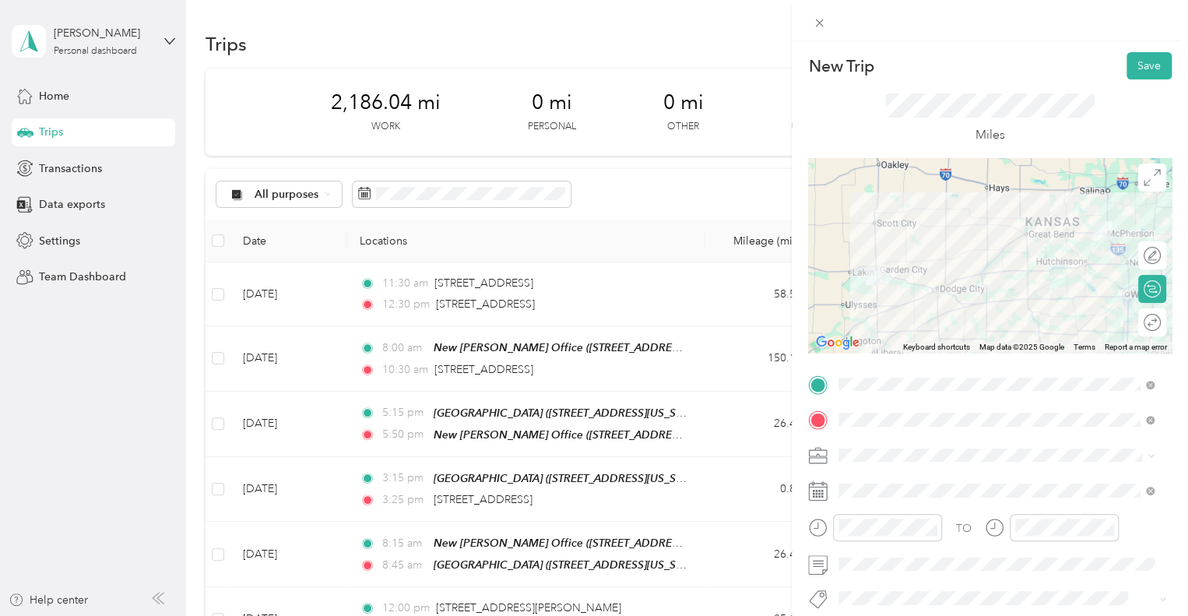
scroll to position [0, 0]
click at [1141, 62] on button "Save" at bounding box center [1149, 65] width 45 height 27
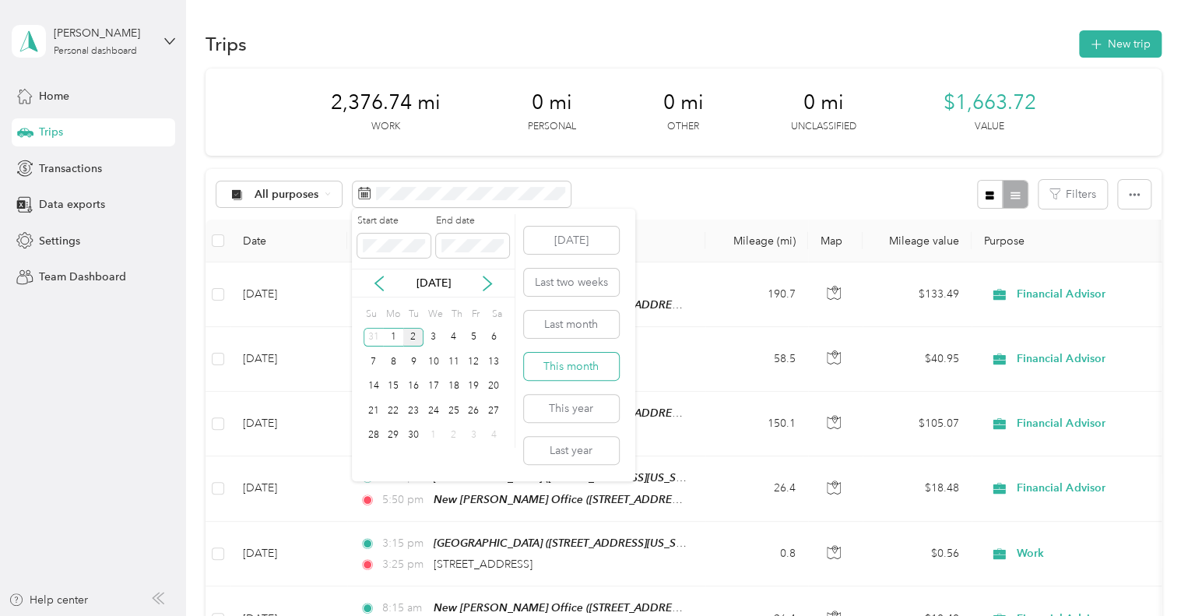
click at [573, 370] on button "This month" at bounding box center [571, 366] width 95 height 27
